Goal: Communication & Community: Share content

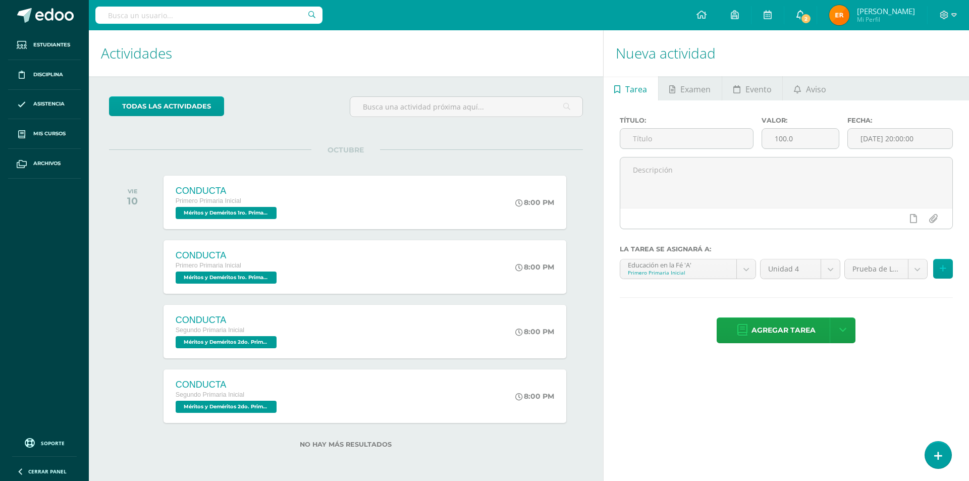
click at [805, 12] on icon at bounding box center [801, 14] width 8 height 9
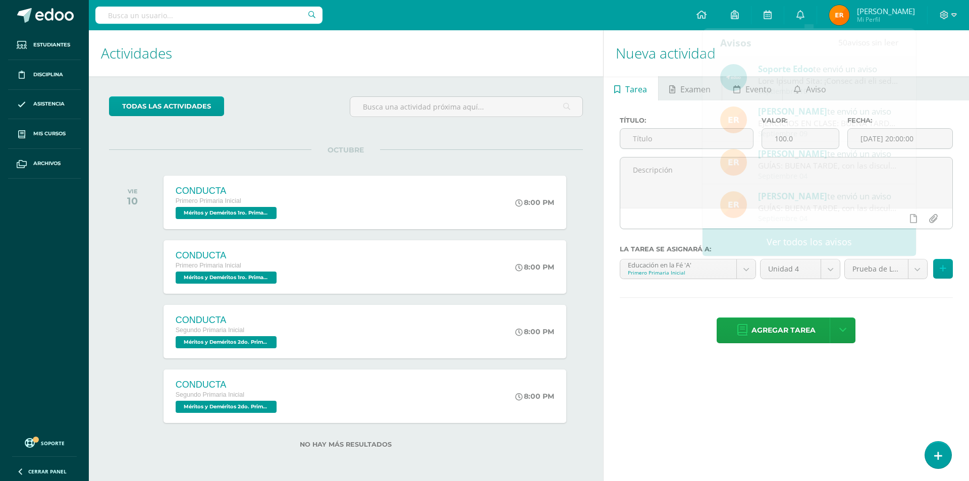
drag, startPoint x: 849, startPoint y: 374, endPoint x: 851, endPoint y: 366, distance: 7.3
click at [850, 370] on div "Nueva actividad Tarea Examen Evento Aviso Título: Valor: 100.0 Fecha: [DATE] 20…" at bounding box center [788, 255] width 370 height 451
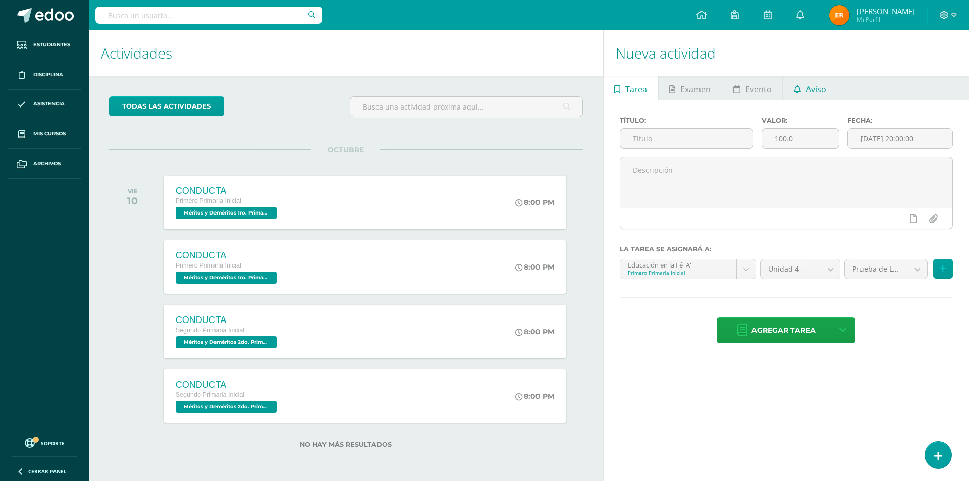
click at [819, 86] on span "Aviso" at bounding box center [816, 89] width 20 height 24
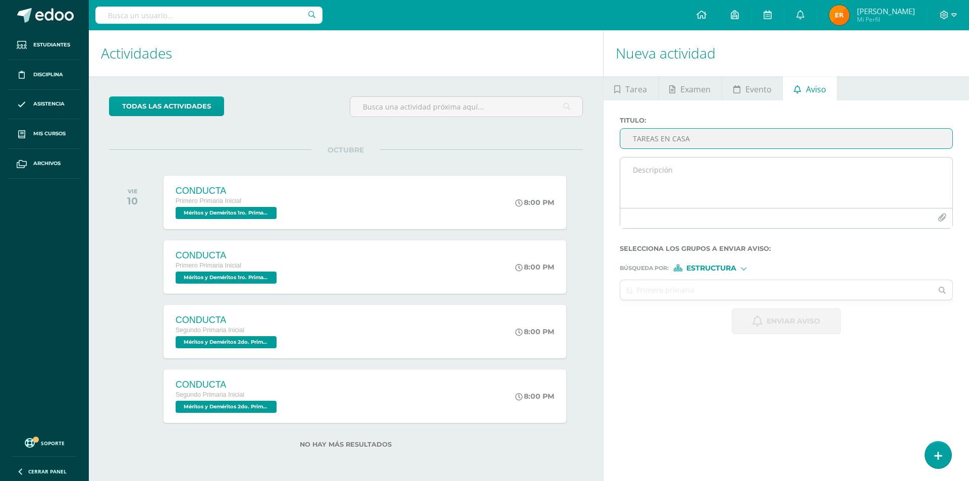
type input "TAREAS EN CASA"
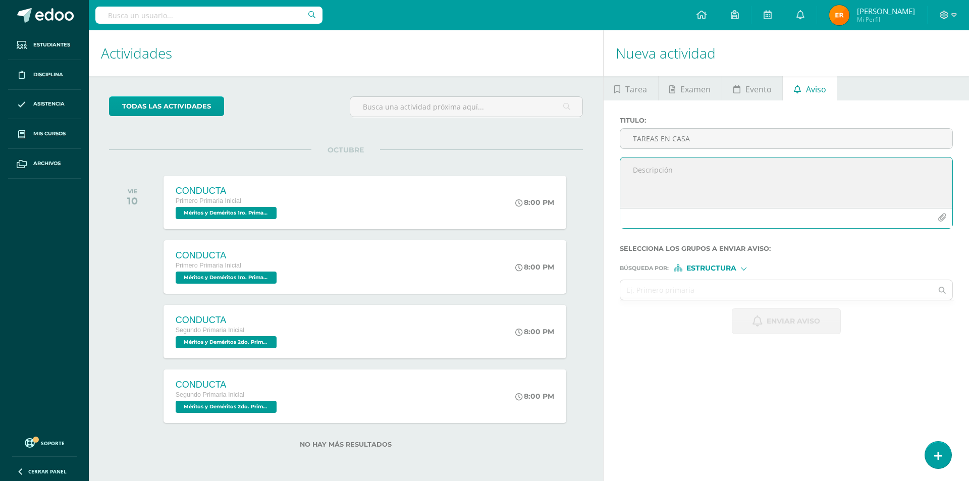
click at [704, 170] on textarea at bounding box center [786, 182] width 332 height 50
type textarea "Hola buen día, comparto los ejercicios para realizar en casa. Dudas a la orden."
click at [941, 215] on icon "button" at bounding box center [942, 218] width 9 height 9
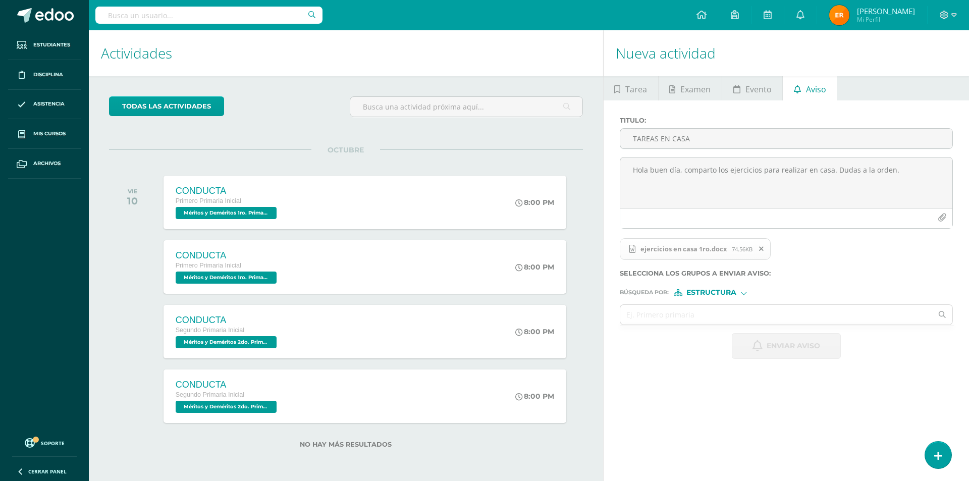
click at [716, 290] on span "Estructura" at bounding box center [711, 293] width 50 height 6
click at [718, 303] on span "Estructura" at bounding box center [724, 306] width 50 height 6
click at [711, 314] on input "text" at bounding box center [776, 315] width 312 height 20
type input "pri"
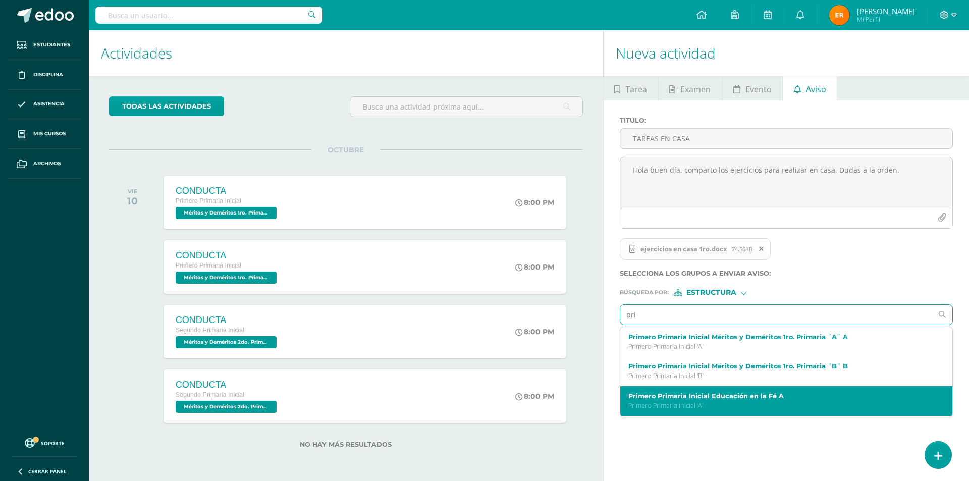
click at [712, 397] on label "Primero Primaria Inicial Educación en la Fé A" at bounding box center [779, 396] width 302 height 8
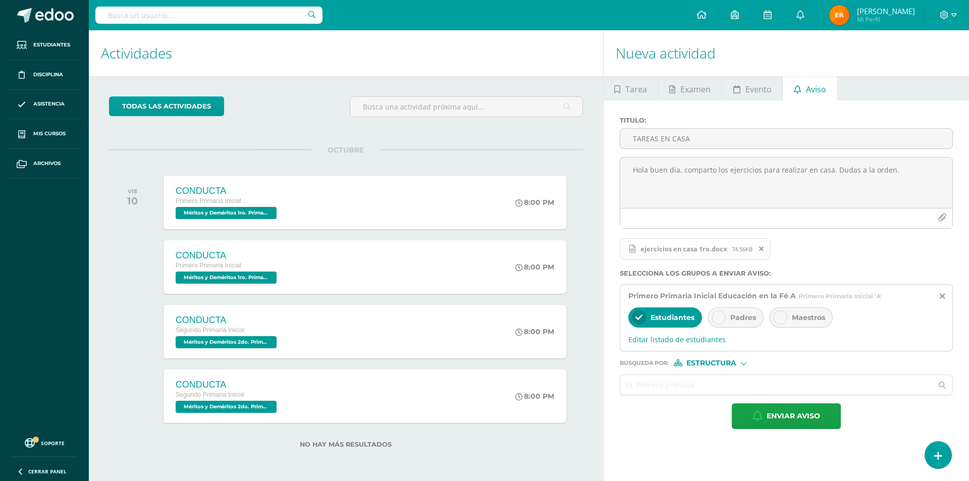
click at [716, 322] on div at bounding box center [719, 317] width 14 height 14
click at [707, 360] on span "Estructura" at bounding box center [711, 363] width 50 height 6
click at [712, 375] on span "Estructura" at bounding box center [724, 377] width 50 height 6
click at [707, 379] on input "text" at bounding box center [776, 385] width 312 height 20
type input "pri"
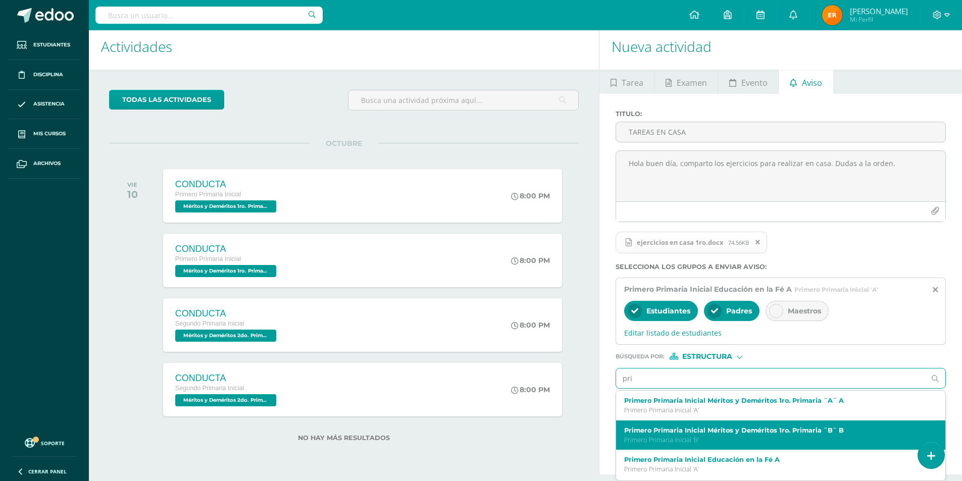
scroll to position [50, 0]
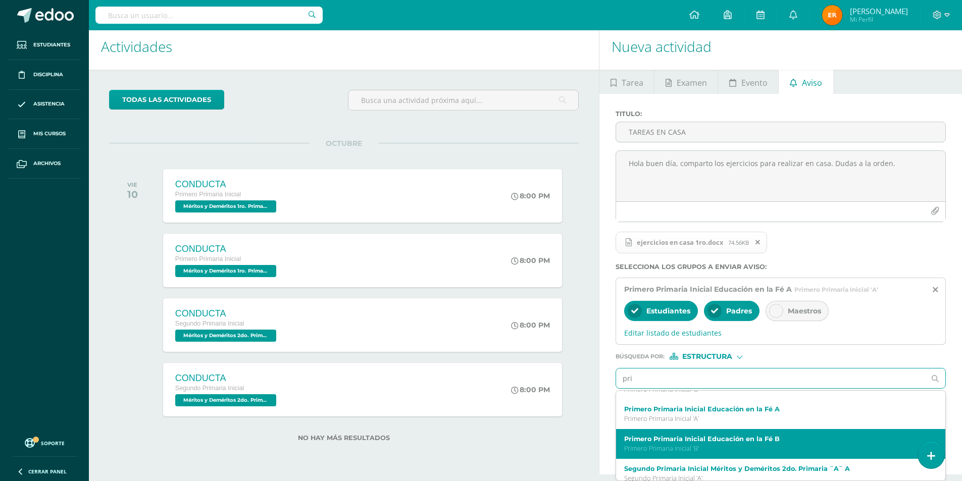
click at [728, 438] on label "Primero Primaria Inicial Educación en la Fé B" at bounding box center [773, 439] width 299 height 8
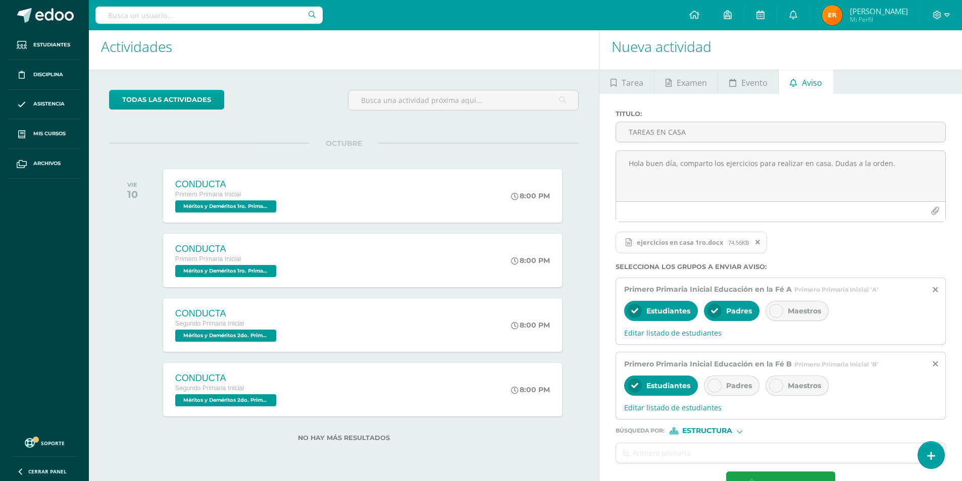
scroll to position [0, 0]
click at [715, 387] on icon at bounding box center [714, 385] width 7 height 7
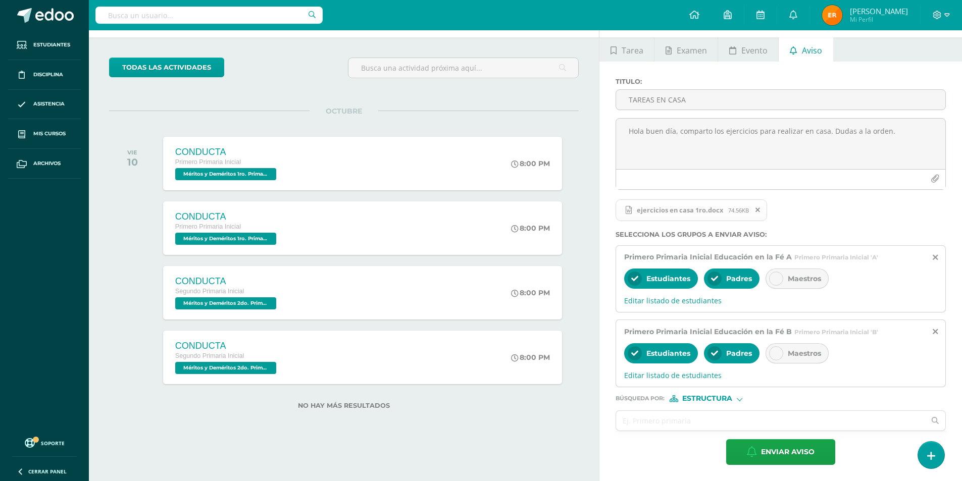
click at [715, 399] on span "Estructura" at bounding box center [707, 399] width 50 height 6
click at [713, 422] on span "Persona" at bounding box center [711, 425] width 36 height 6
click at [713, 421] on input "text" at bounding box center [770, 421] width 309 height 20
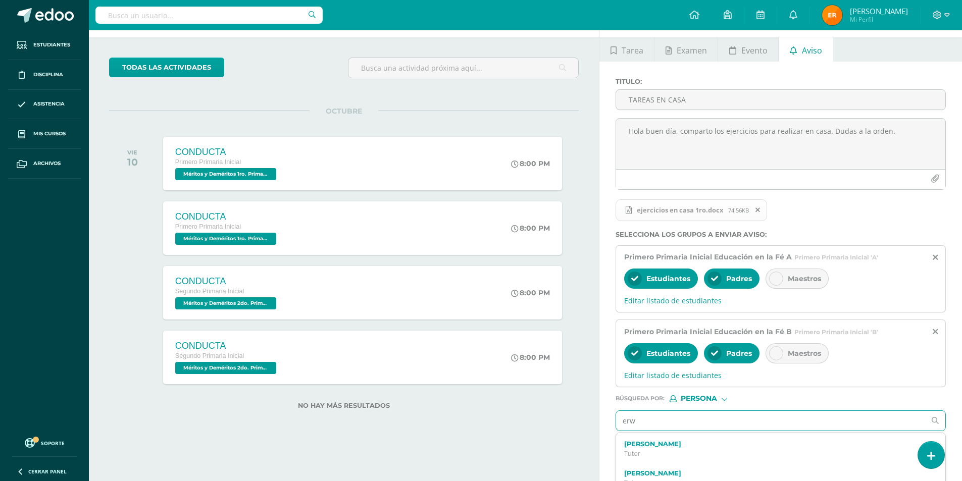
scroll to position [81, 0]
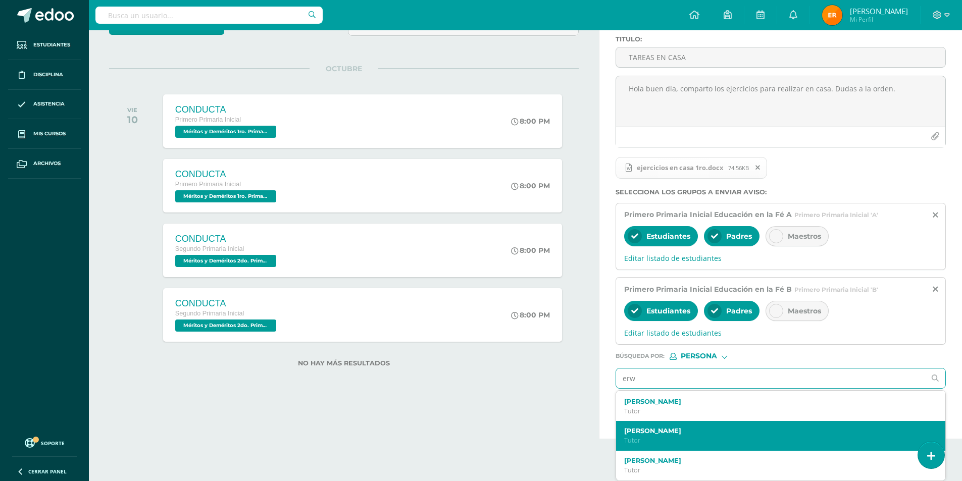
type input "erwi"
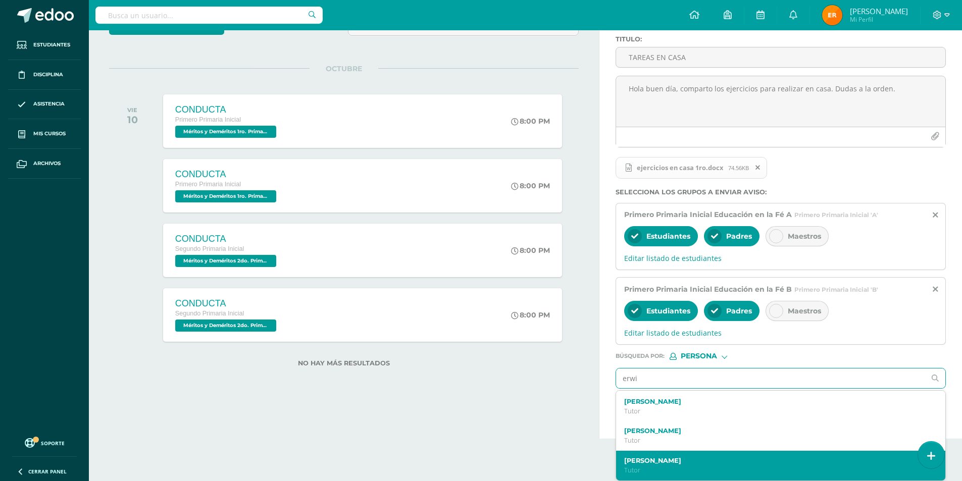
scroll to position [25, 0]
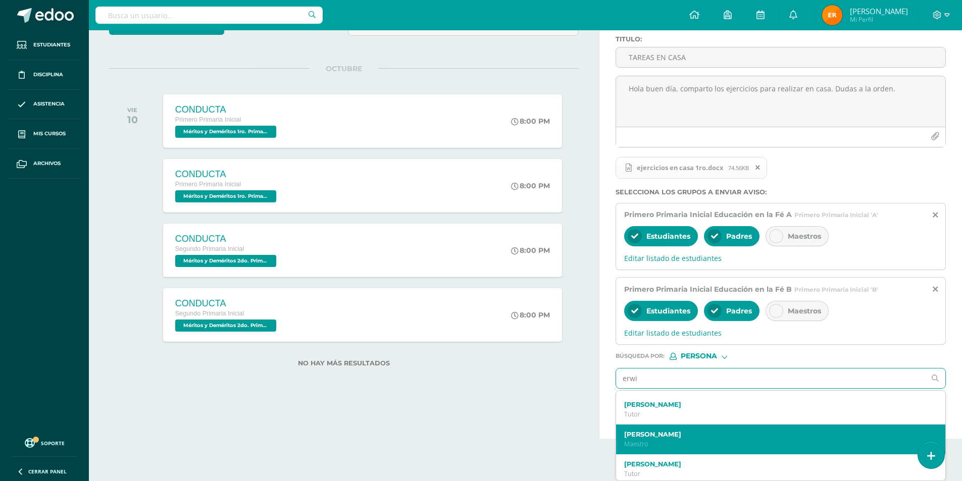
click at [664, 431] on label "[PERSON_NAME]" at bounding box center [773, 435] width 299 height 8
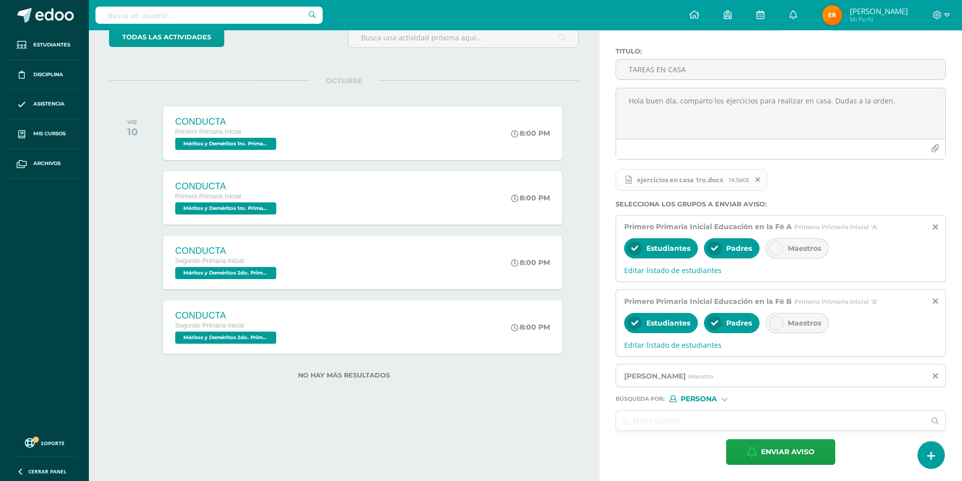
scroll to position [69, 0]
click at [797, 450] on span "Enviar aviso" at bounding box center [788, 452] width 54 height 25
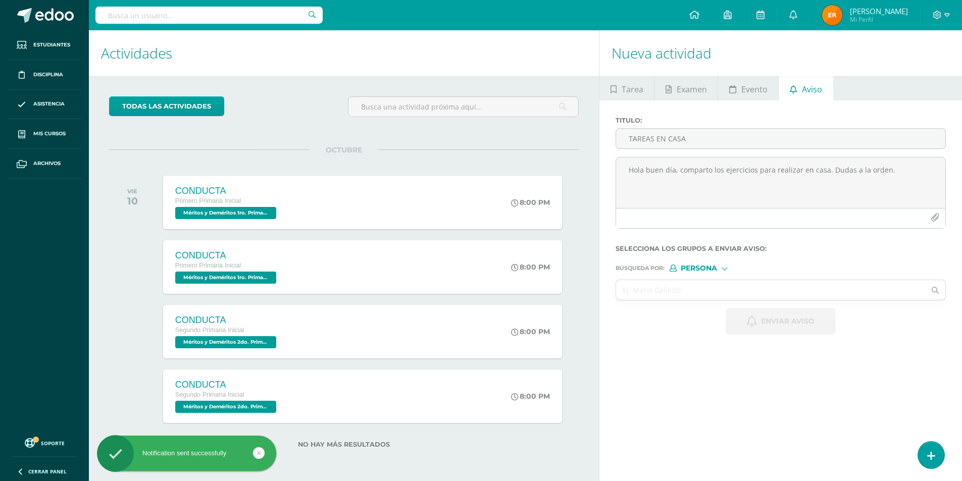
scroll to position [0, 0]
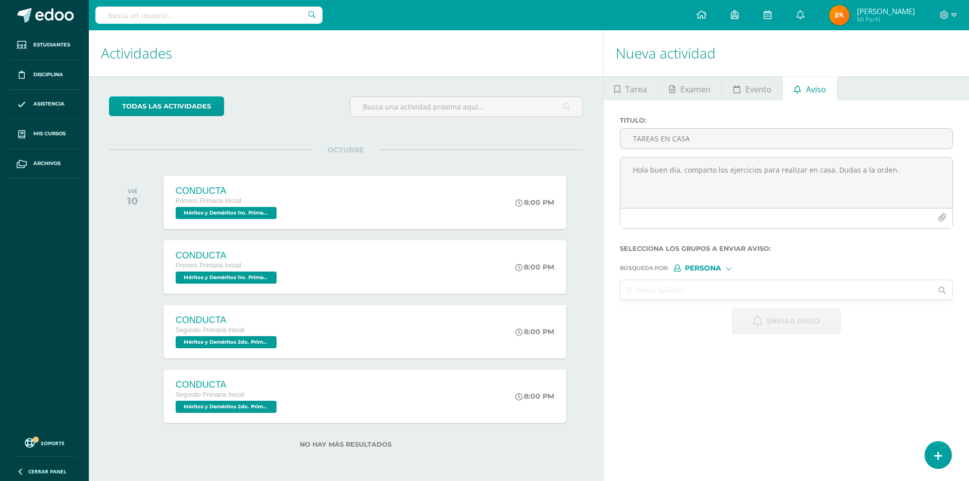
click at [806, 87] on span "Aviso" at bounding box center [816, 89] width 20 height 24
click at [724, 144] on input "TAREAS EN CASA" at bounding box center [786, 139] width 332 height 20
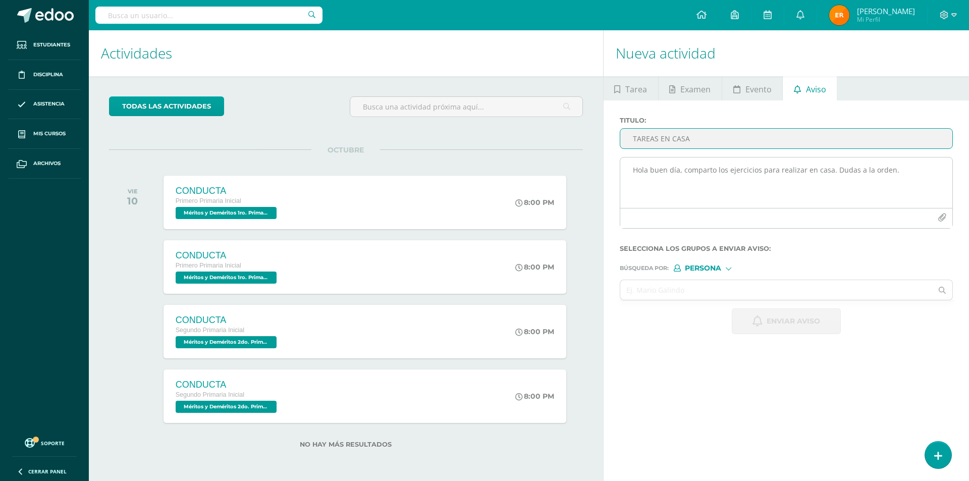
type input "TAREAS EN CASA"
click at [705, 166] on textarea "Hola buen día, comparto los ejercicios para realizar en casa. Dudas a la orden." at bounding box center [786, 182] width 332 height 50
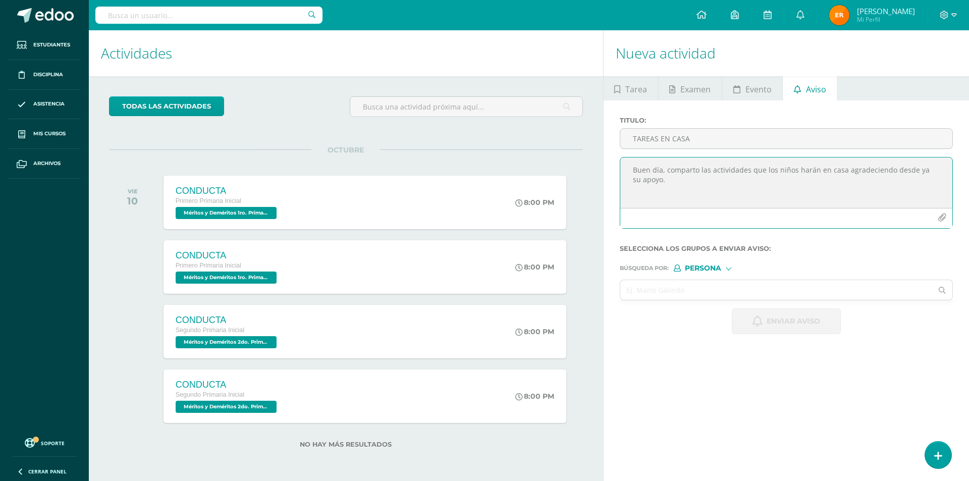
type textarea "Buen día, comparto las actividades que los niños harán en casa agradeciendo des…"
click at [941, 218] on icon "button" at bounding box center [942, 218] width 9 height 9
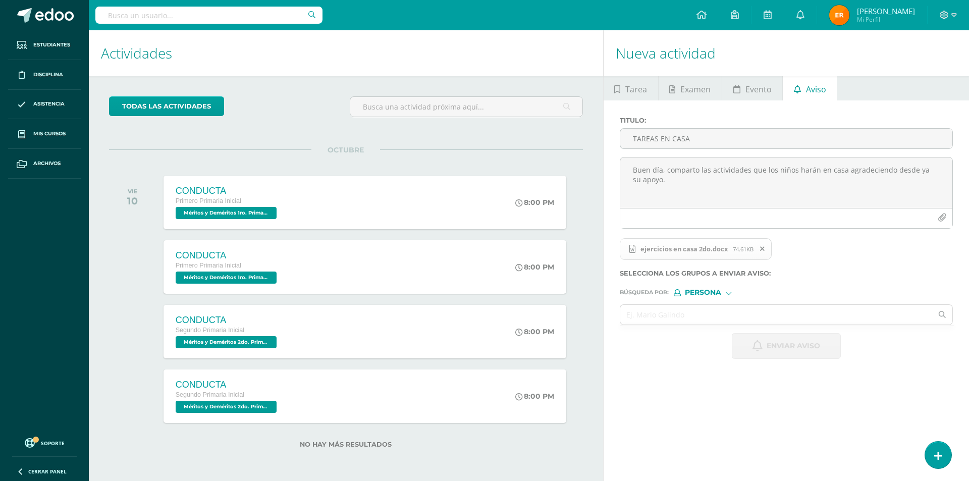
click at [699, 292] on span "Persona" at bounding box center [703, 293] width 36 height 6
click at [705, 304] on span "Estructura" at bounding box center [724, 306] width 50 height 6
click at [699, 312] on input "text" at bounding box center [776, 315] width 312 height 20
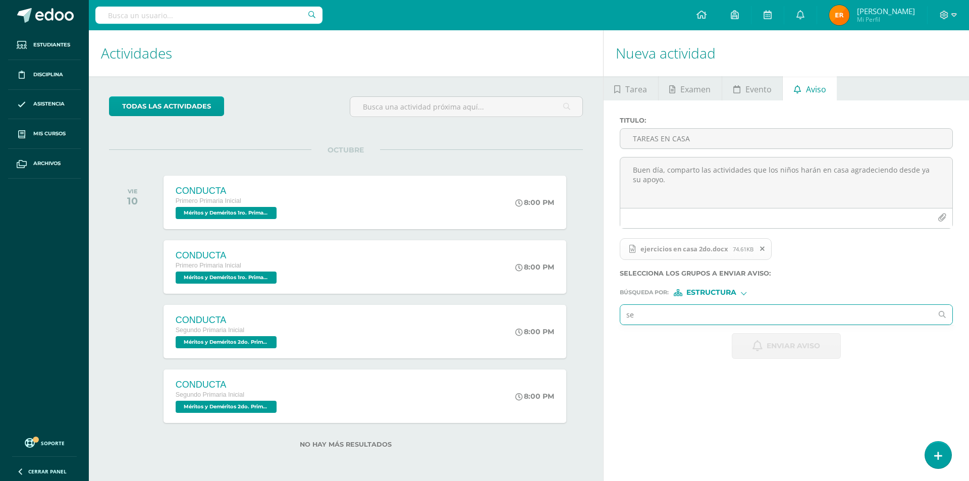
type input "seg"
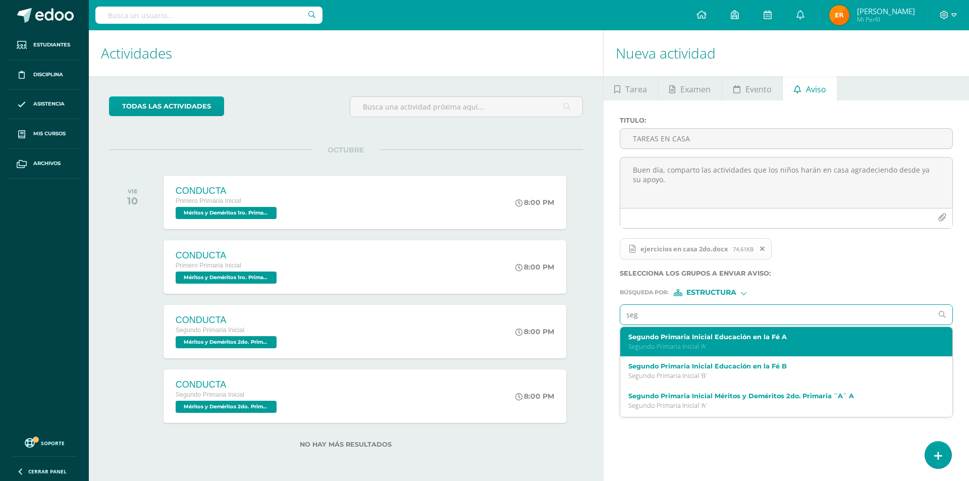
click at [701, 344] on p "Segundo Primaria Inicial 'A'" at bounding box center [779, 346] width 302 height 9
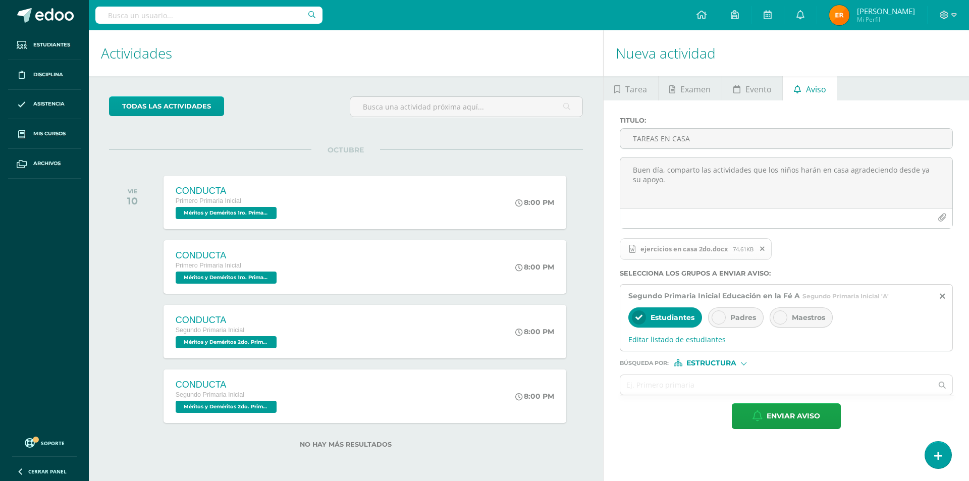
click at [717, 319] on icon at bounding box center [718, 317] width 7 height 7
click at [713, 362] on span "Estructura" at bounding box center [711, 363] width 50 height 6
click at [703, 374] on span "Estructura" at bounding box center [724, 377] width 50 height 6
click at [683, 383] on input "text" at bounding box center [776, 385] width 312 height 20
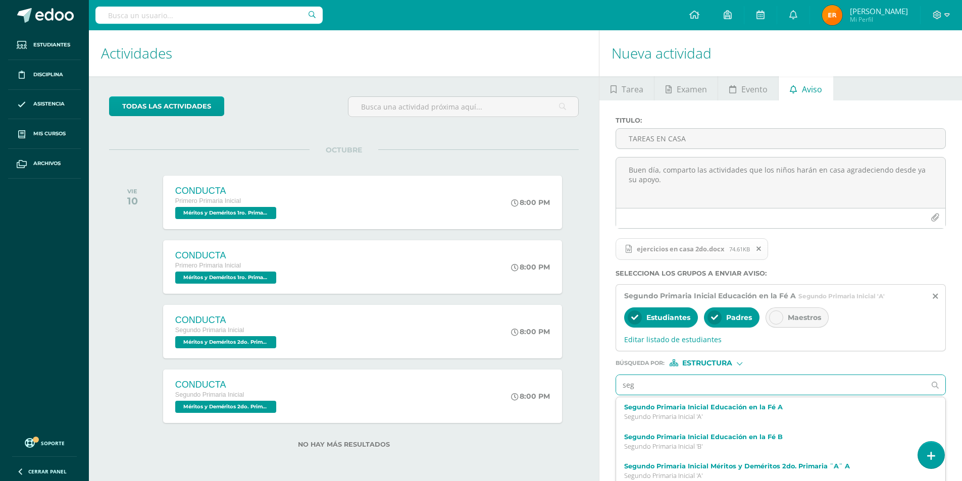
type input "segu"
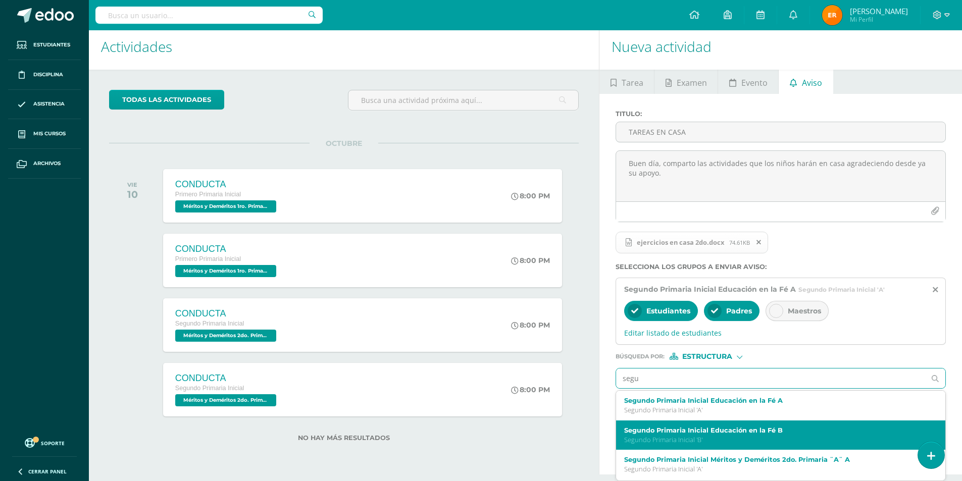
click at [755, 431] on label "Segundo Primaria Inicial Educación en la Fé B" at bounding box center [773, 431] width 299 height 8
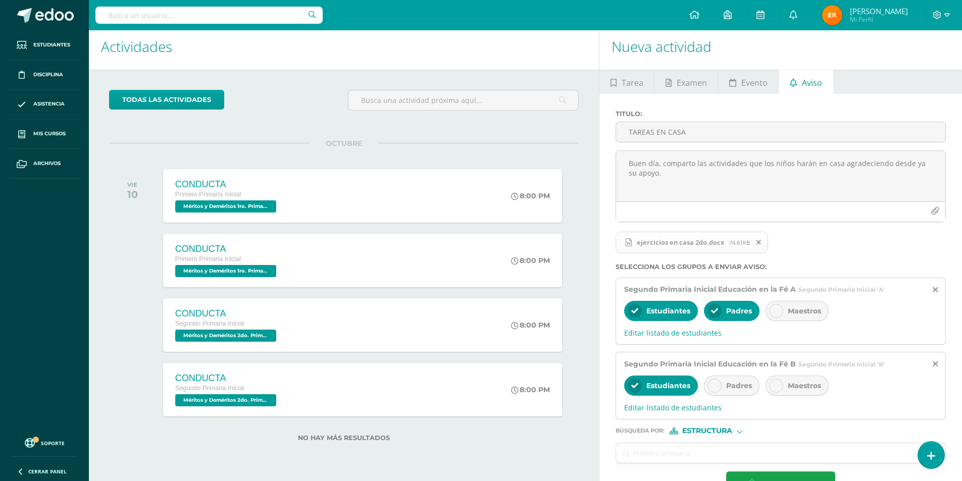
click at [716, 383] on icon at bounding box center [714, 385] width 7 height 7
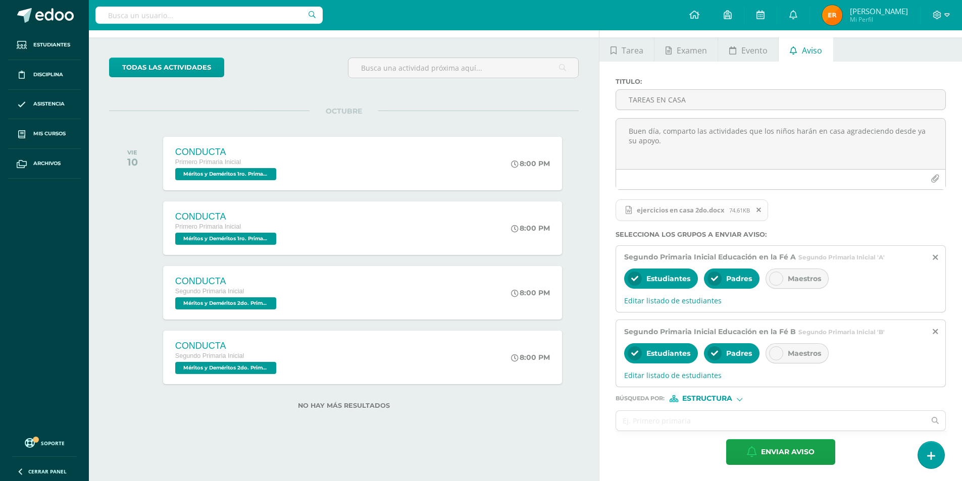
click at [706, 397] on span "Estructura" at bounding box center [707, 399] width 50 height 6
click at [714, 425] on span "Persona" at bounding box center [711, 425] width 36 height 6
click at [711, 420] on input "text" at bounding box center [770, 421] width 309 height 20
type input "erw"
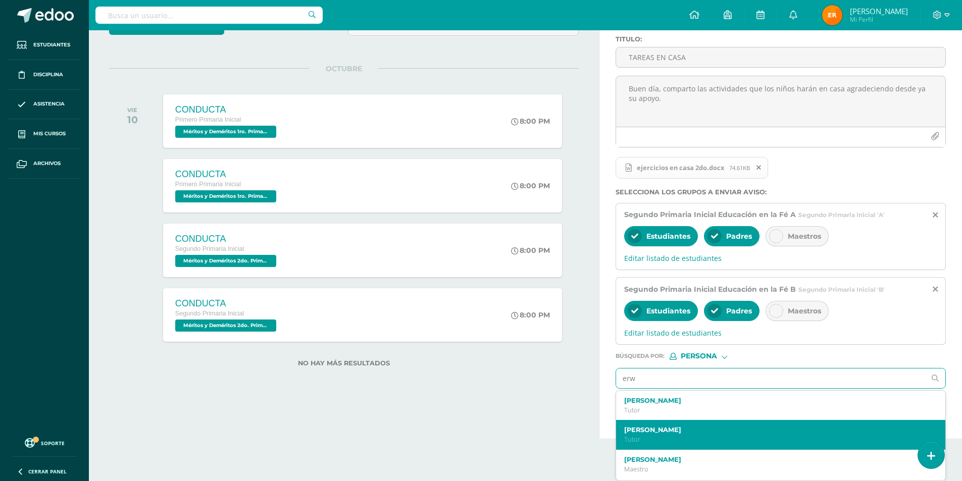
scroll to position [50, 0]
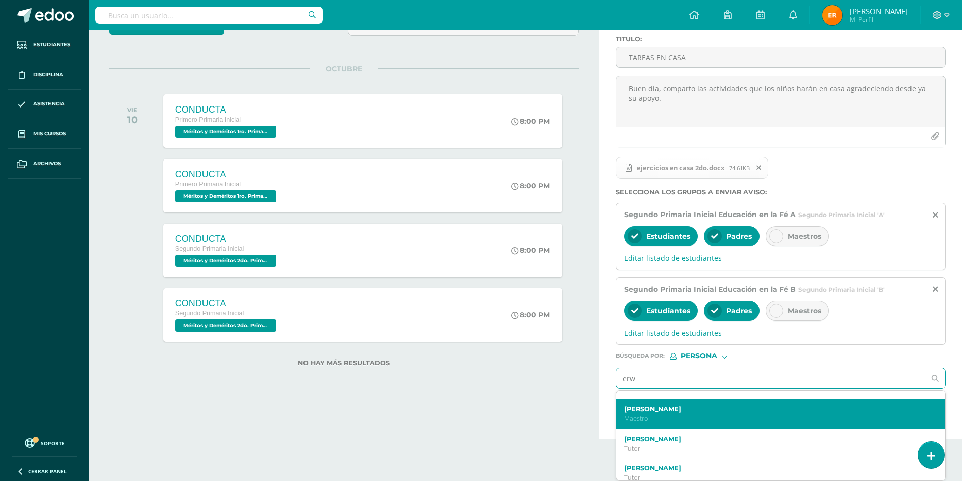
click at [676, 411] on label "[PERSON_NAME]" at bounding box center [773, 409] width 299 height 8
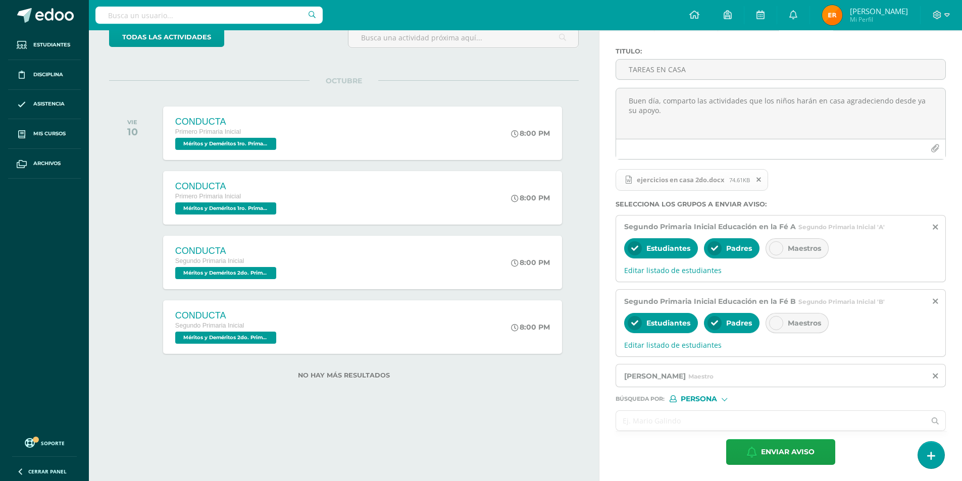
scroll to position [0, 0]
click at [781, 452] on span "Enviar aviso" at bounding box center [788, 452] width 54 height 25
